Goal: Information Seeking & Learning: Understand process/instructions

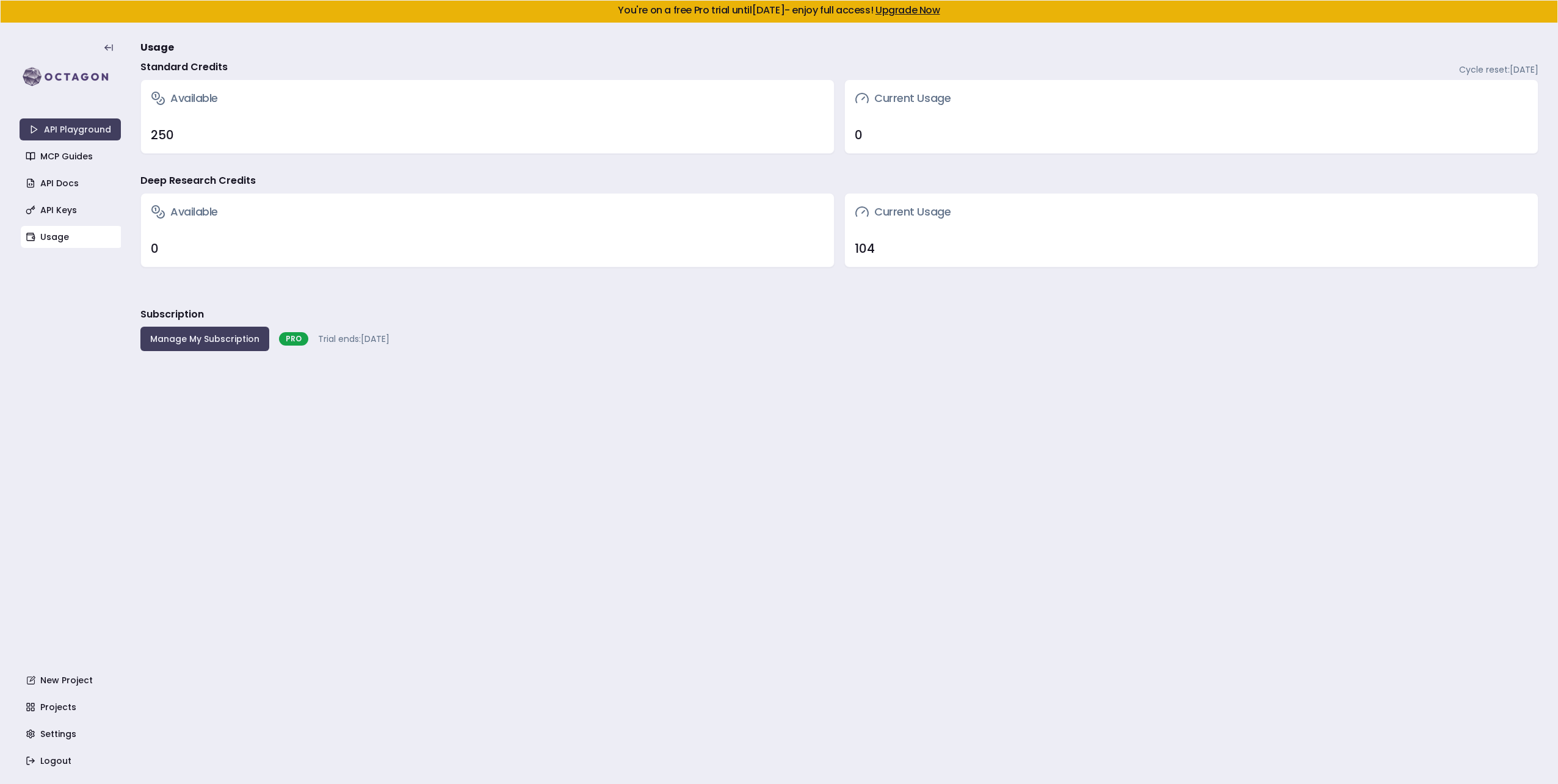
click at [57, 239] on link "Usage" at bounding box center [71, 237] width 101 height 22
click at [66, 127] on link "API Playground" at bounding box center [70, 129] width 101 height 22
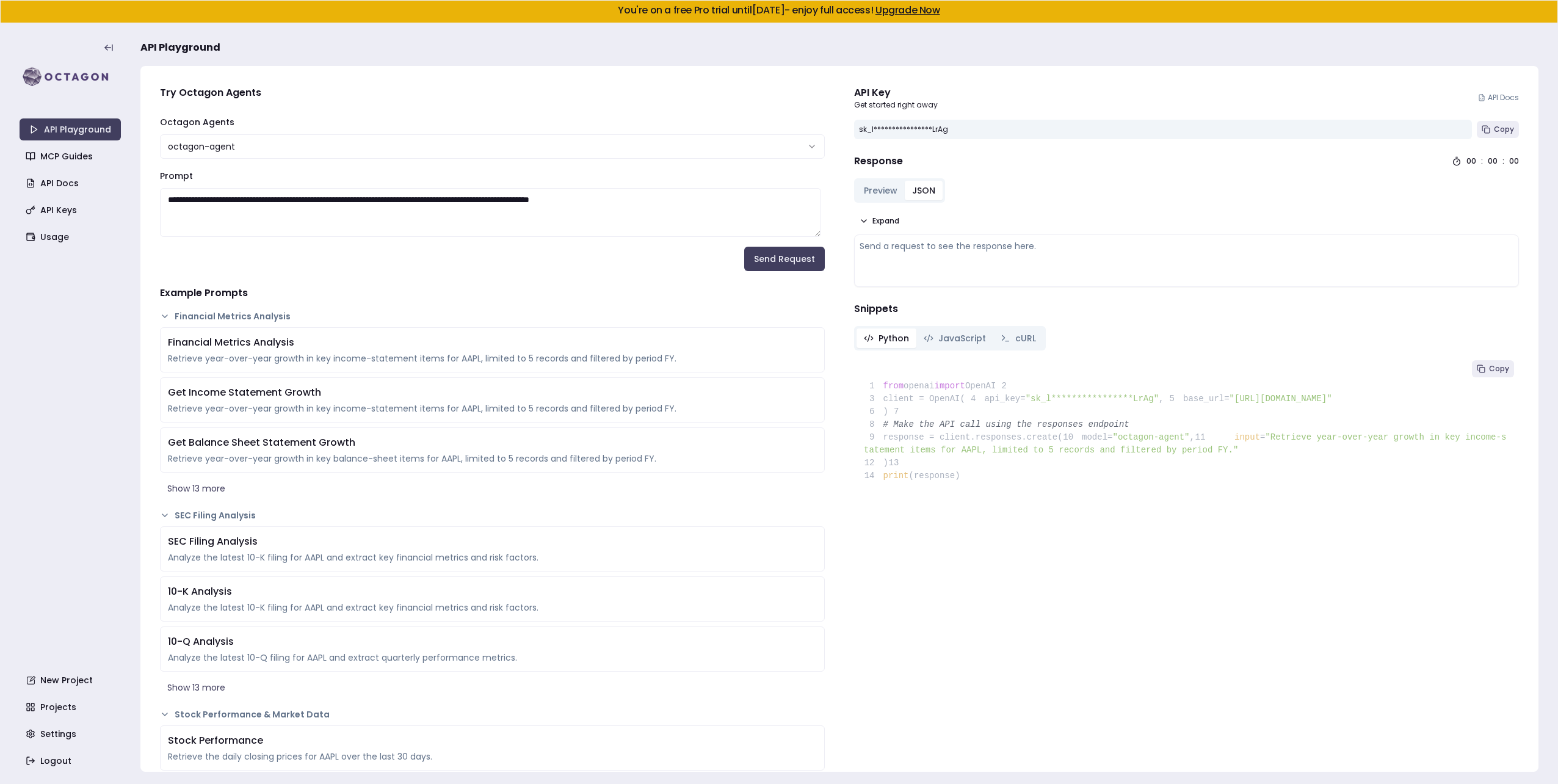
click at [914, 191] on button "JSON" at bounding box center [924, 190] width 38 height 20
click at [874, 191] on button "Preview" at bounding box center [880, 190] width 48 height 20
click at [58, 154] on link "MCP Guides" at bounding box center [71, 156] width 101 height 22
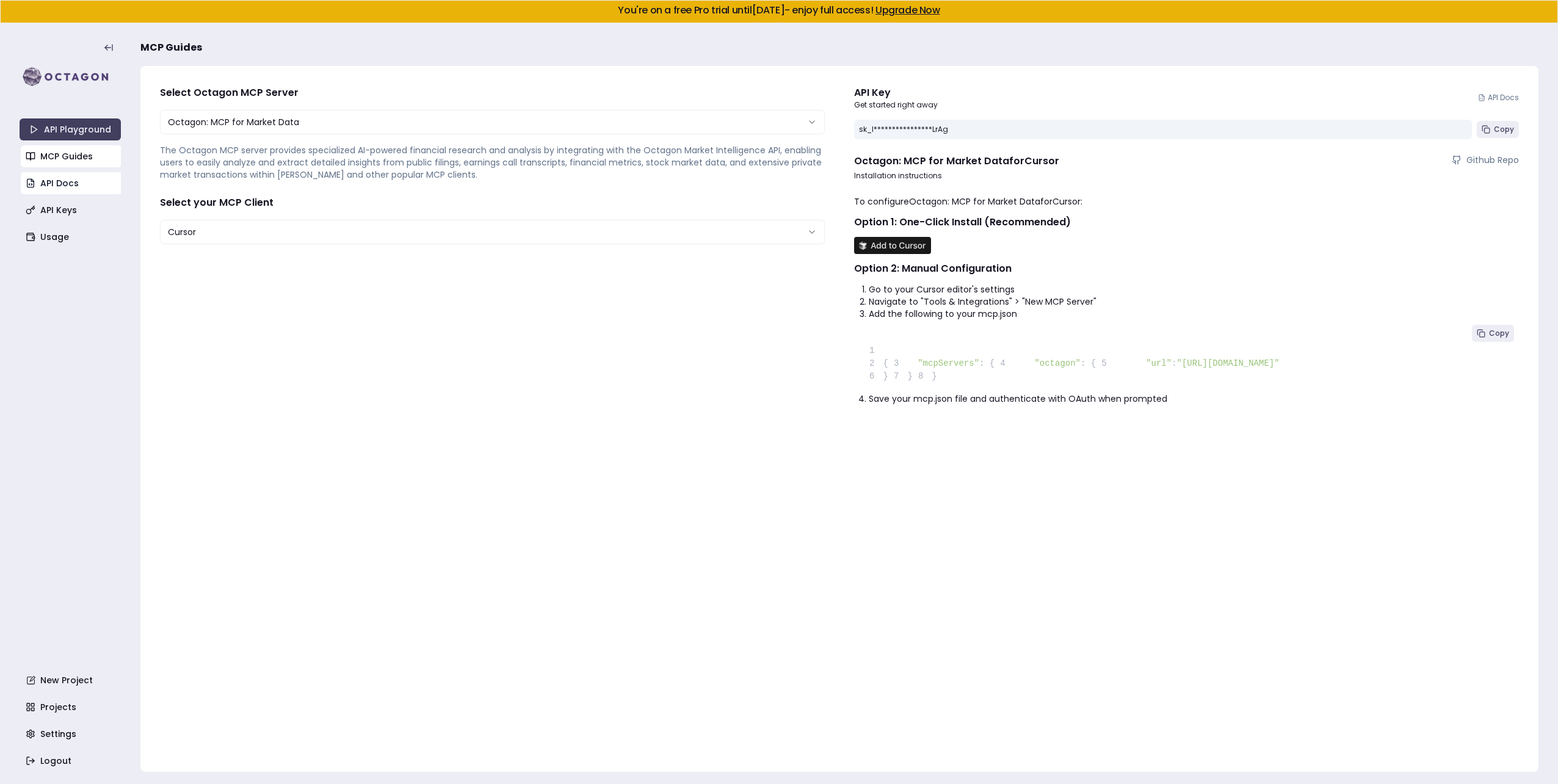
click at [54, 185] on link "API Docs" at bounding box center [71, 183] width 101 height 22
